Goal: Task Accomplishment & Management: Manage account settings

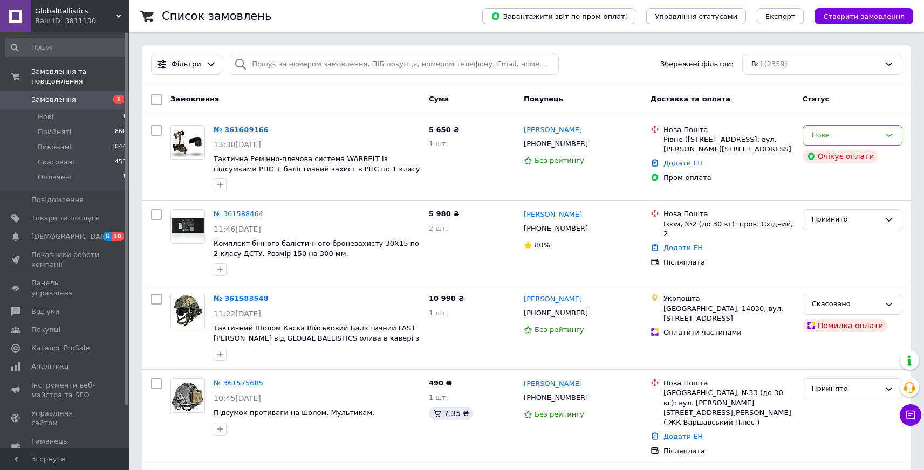
click at [389, 25] on div "Список замовлень" at bounding box center [311, 16] width 299 height 32
